Goal: Check status: Check status

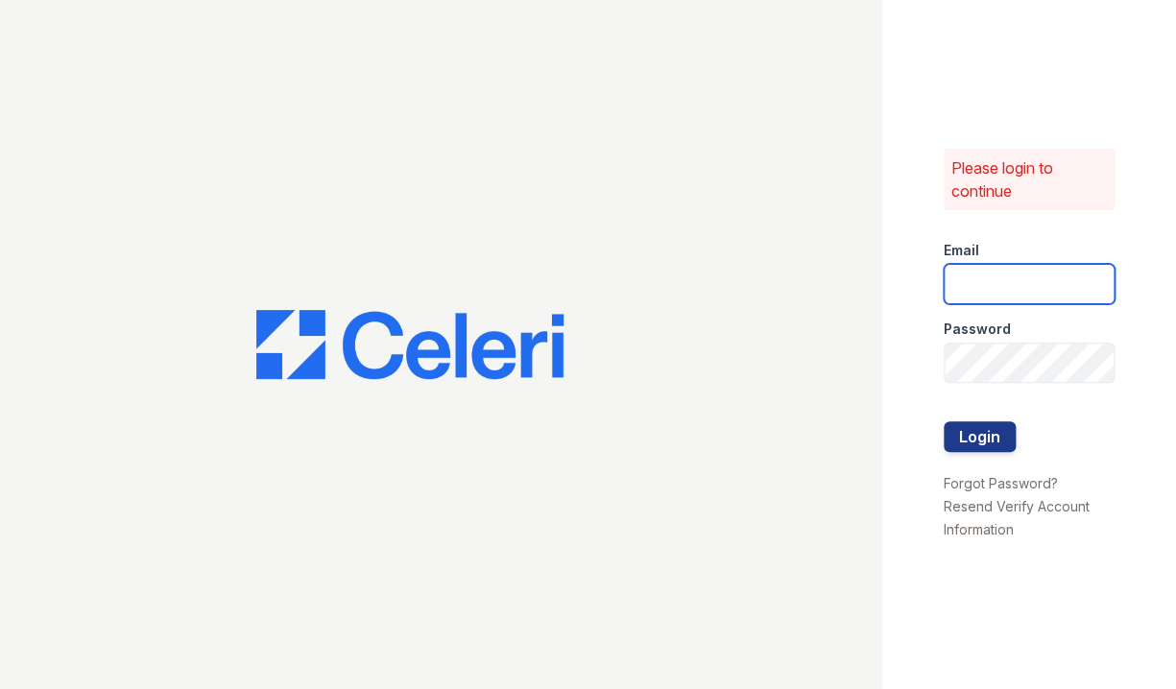
click at [976, 273] on input "email" at bounding box center [1028, 284] width 171 height 40
type input "jessica@hifipm.com"
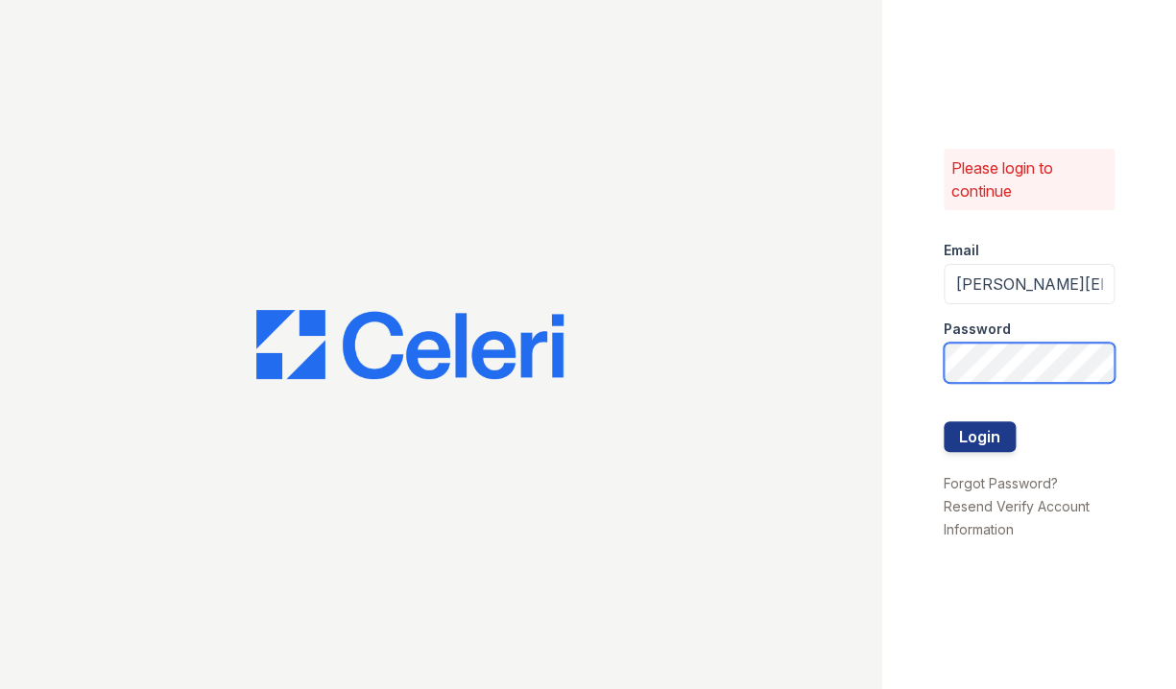
click at [943, 421] on button "Login" at bounding box center [979, 436] width 72 height 31
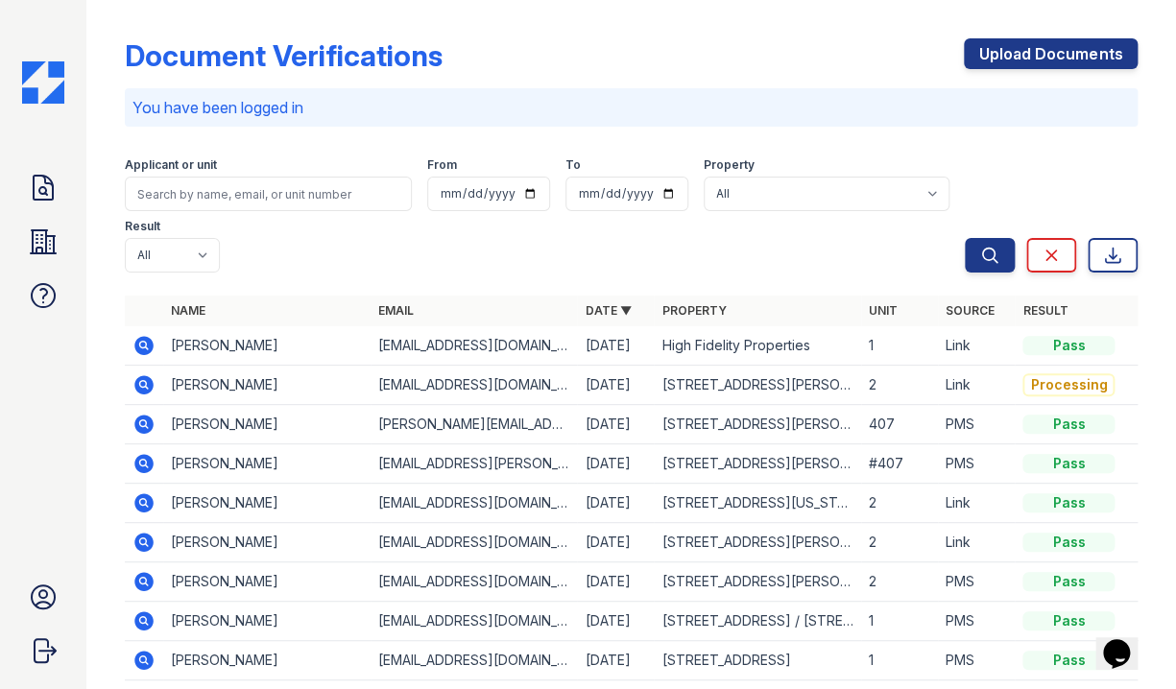
click at [137, 344] on icon at bounding box center [143, 345] width 19 height 19
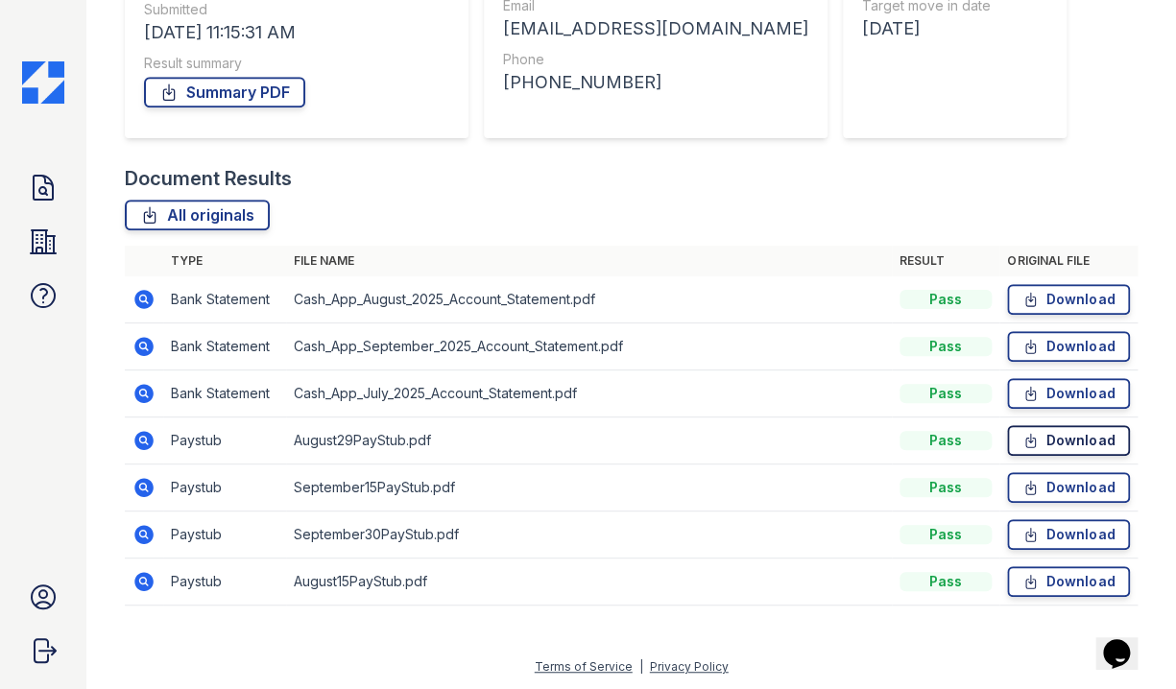
click at [1026, 438] on icon at bounding box center [1031, 440] width 10 height 13
click at [1022, 484] on icon at bounding box center [1030, 487] width 16 height 19
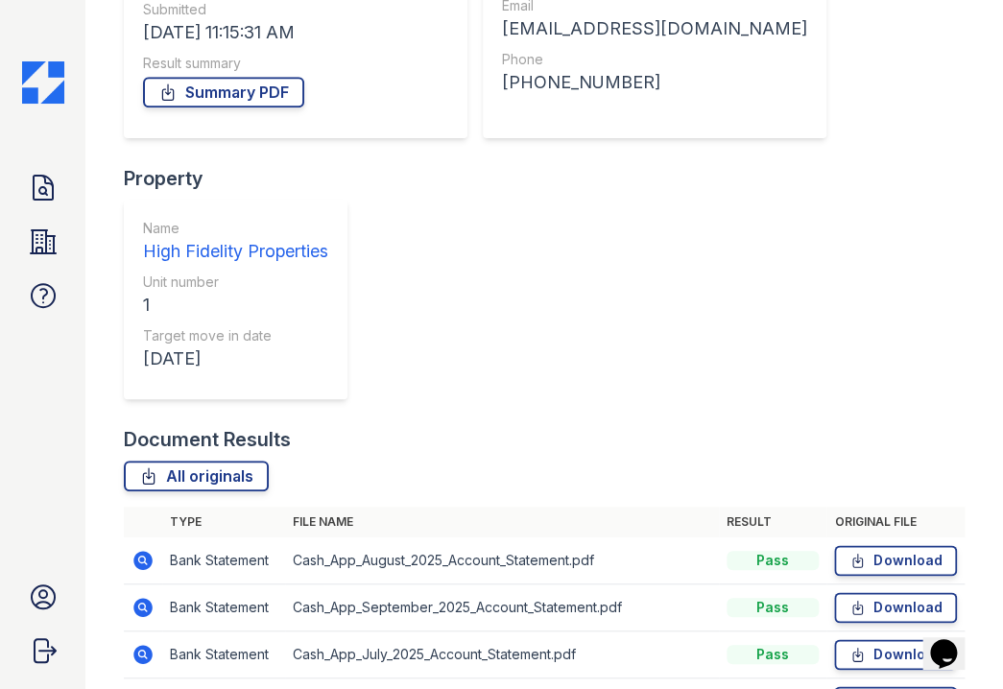
click at [849, 551] on icon at bounding box center [857, 560] width 16 height 19
click at [849, 598] on icon at bounding box center [857, 607] width 16 height 19
click at [849, 645] on icon at bounding box center [857, 654] width 16 height 19
